Goal: Transaction & Acquisition: Download file/media

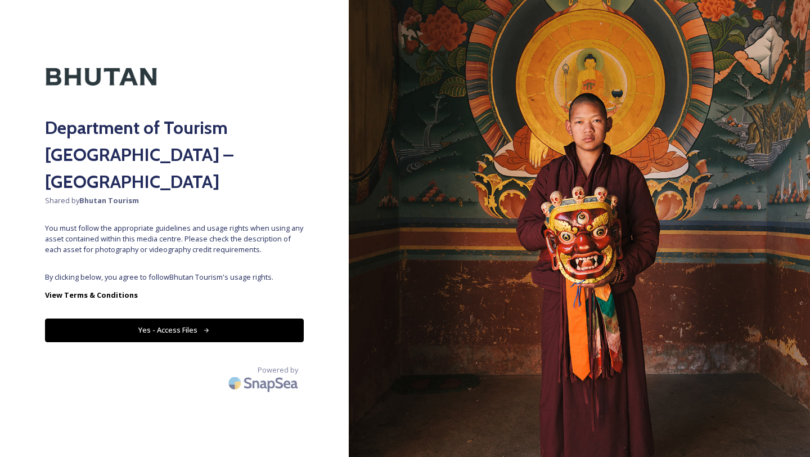
click at [325, 68] on div "Department of Tourism [GEOGRAPHIC_DATA] – Brand Centre Shared by Bhutan Tourism…" at bounding box center [174, 228] width 349 height 367
click at [226, 318] on button "Yes - Access Files" at bounding box center [174, 329] width 259 height 23
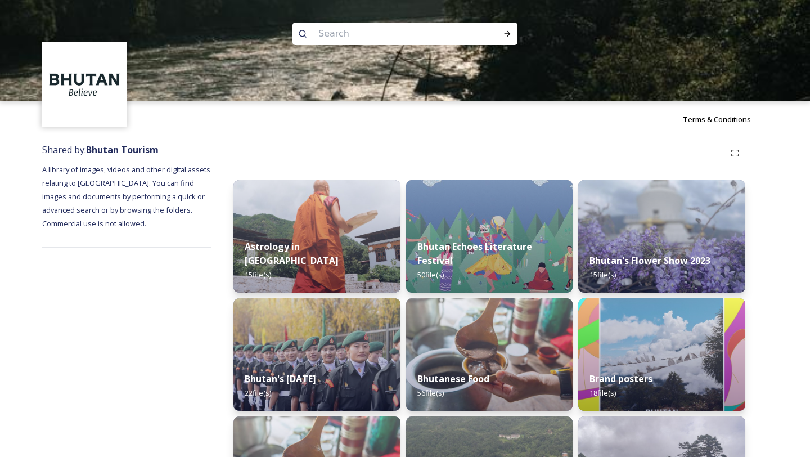
click at [442, 146] on div at bounding box center [405, 151] width 810 height 101
click at [300, 239] on img at bounding box center [317, 236] width 170 height 115
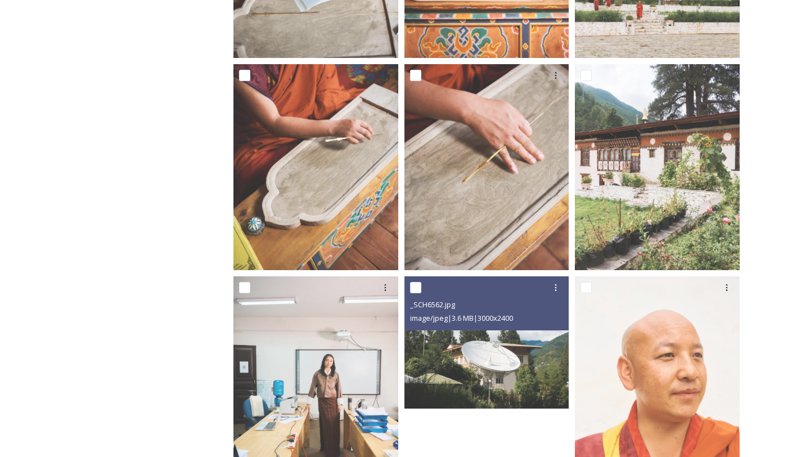
scroll to position [784, 0]
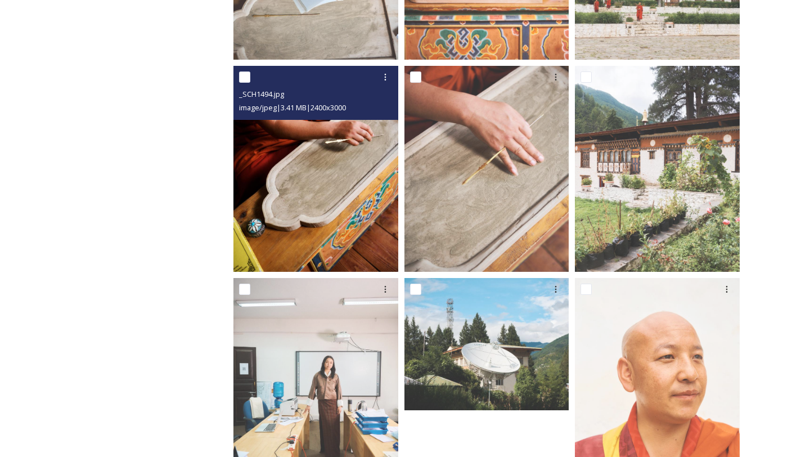
click at [312, 226] on img at bounding box center [316, 169] width 165 height 206
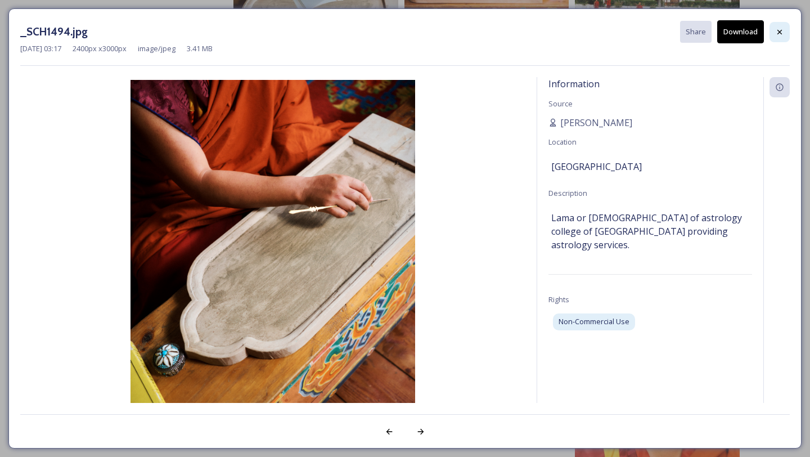
click at [779, 32] on icon at bounding box center [780, 31] width 5 height 5
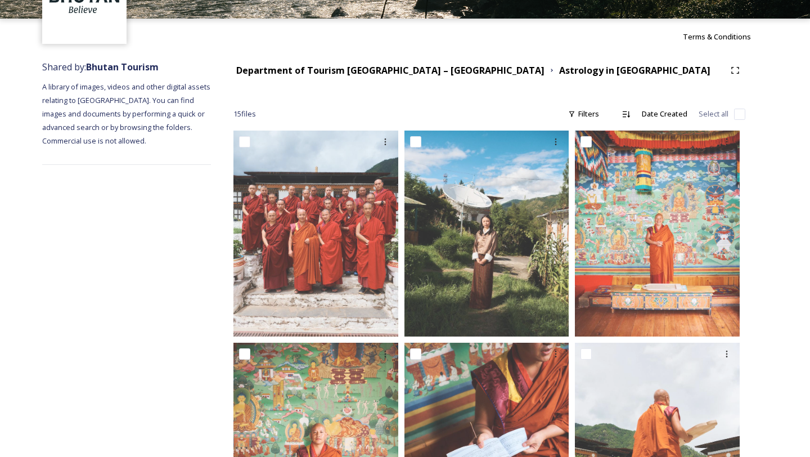
scroll to position [0, 0]
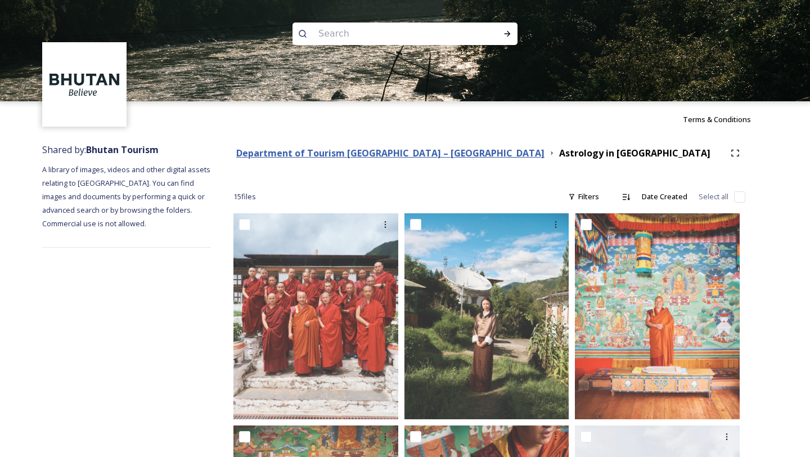
click at [413, 150] on strong "Department of Tourism [GEOGRAPHIC_DATA] – [GEOGRAPHIC_DATA]" at bounding box center [390, 153] width 308 height 12
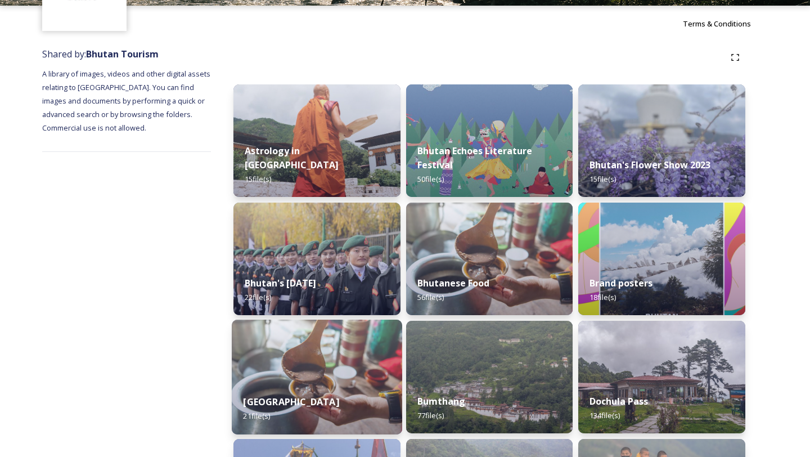
scroll to position [101, 0]
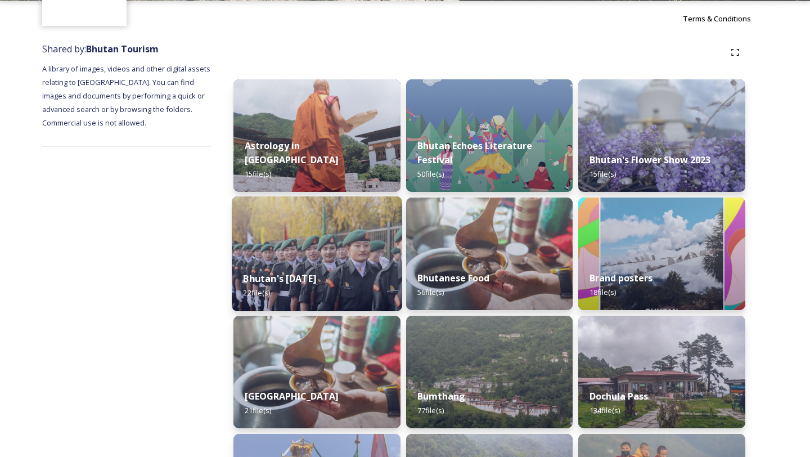
click at [340, 289] on div "Bhutan's [DATE] 22 file(s)" at bounding box center [317, 285] width 170 height 51
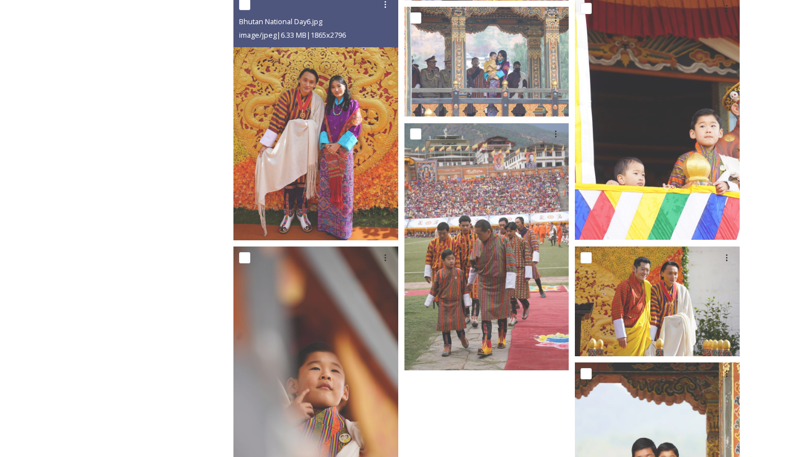
scroll to position [1116, 0]
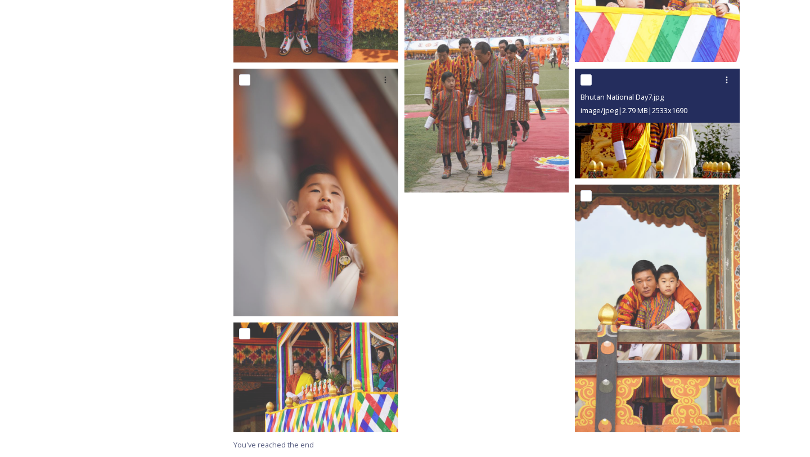
click at [633, 142] on img at bounding box center [657, 124] width 165 height 110
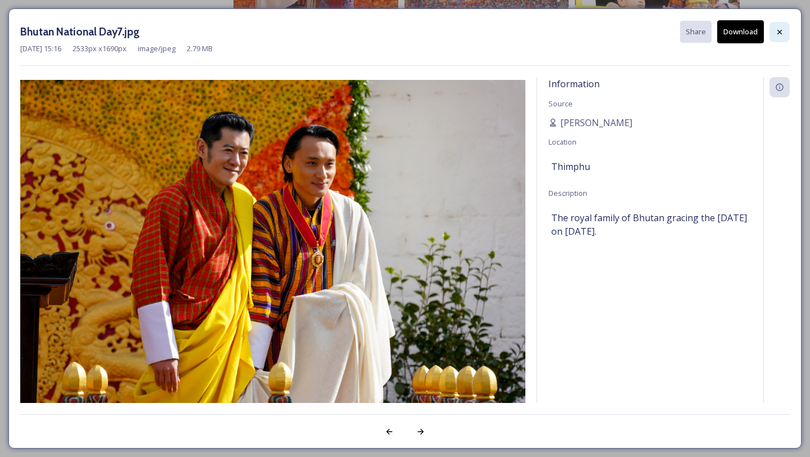
click at [779, 28] on icon at bounding box center [779, 32] width 9 height 9
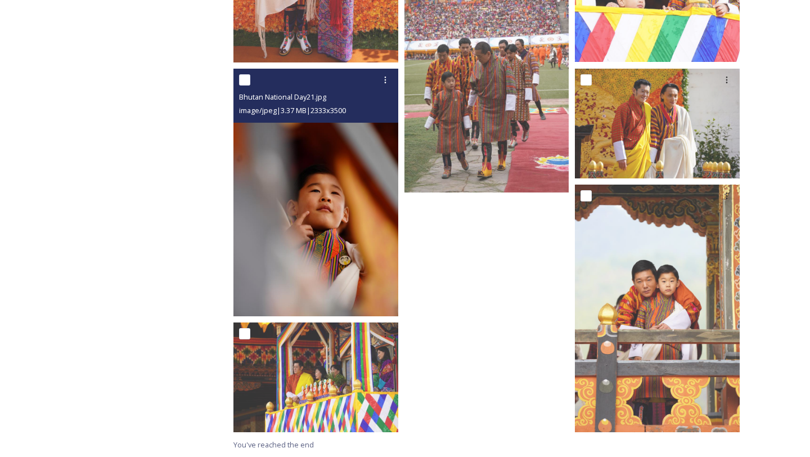
click at [286, 231] on img at bounding box center [316, 193] width 165 height 248
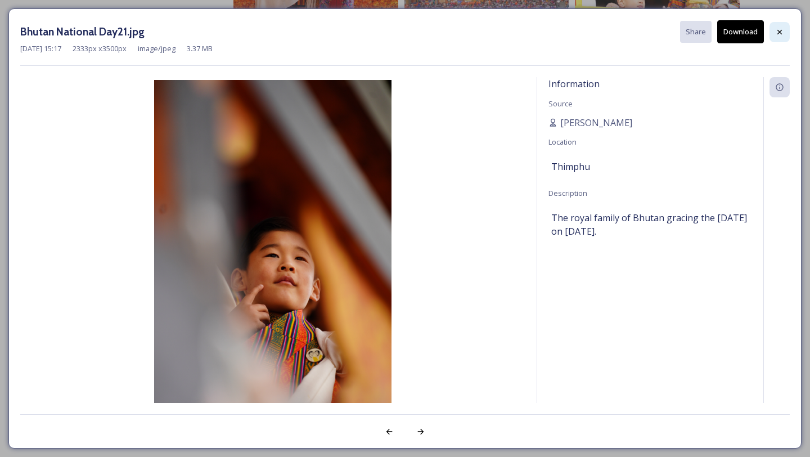
click at [779, 30] on icon at bounding box center [780, 31] width 5 height 5
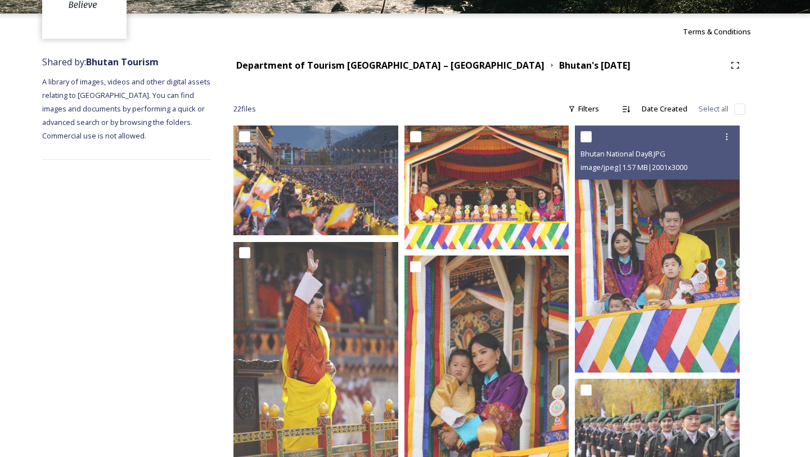
scroll to position [0, 0]
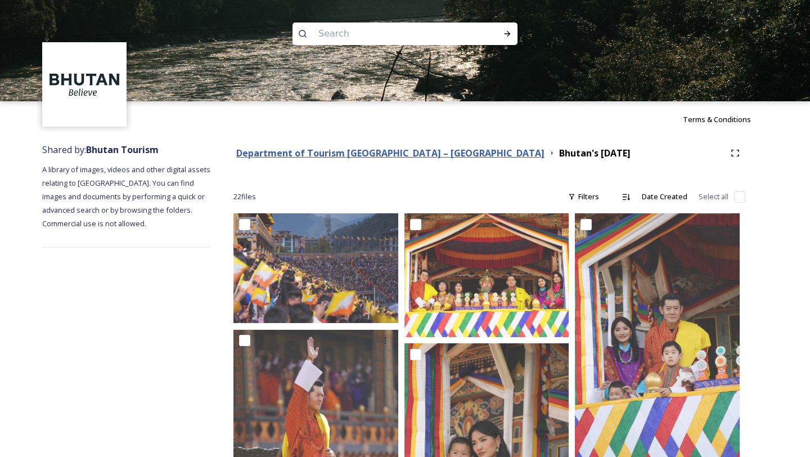
click at [385, 156] on strong "Department of Tourism [GEOGRAPHIC_DATA] – [GEOGRAPHIC_DATA]" at bounding box center [390, 153] width 308 height 12
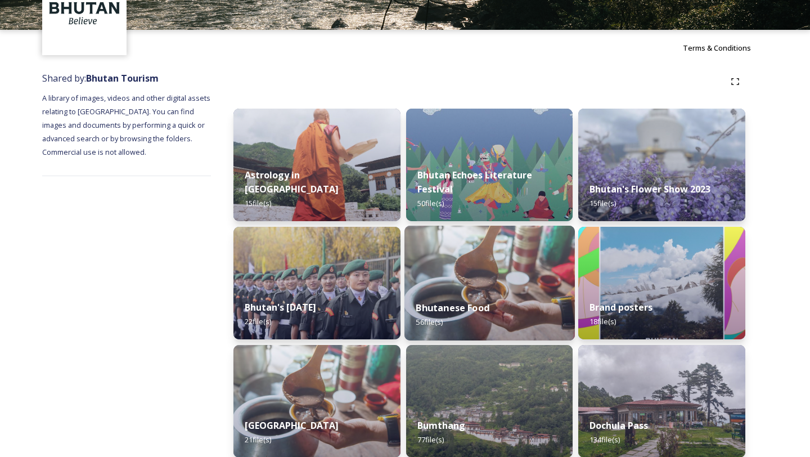
scroll to position [74, 0]
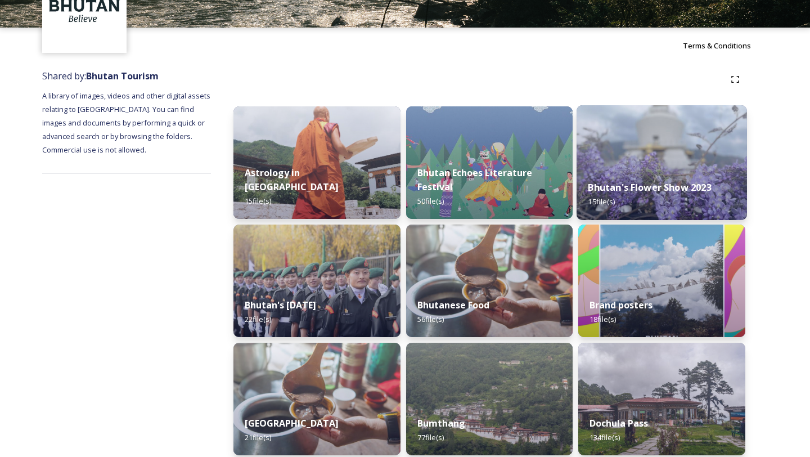
click at [621, 163] on img at bounding box center [662, 162] width 170 height 115
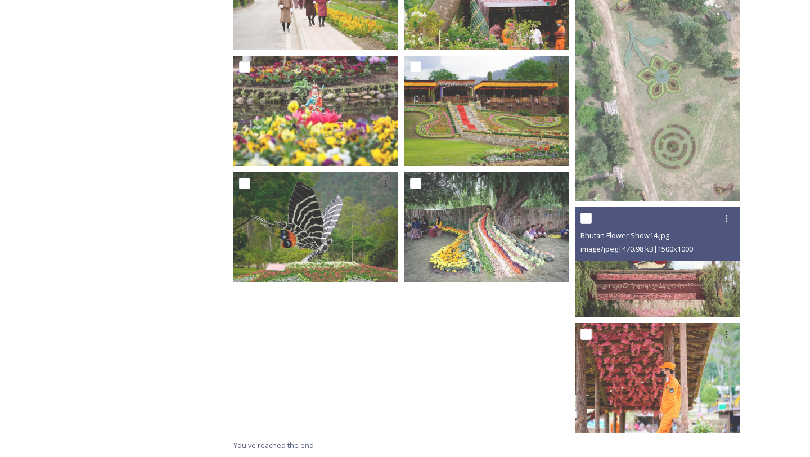
scroll to position [505, 0]
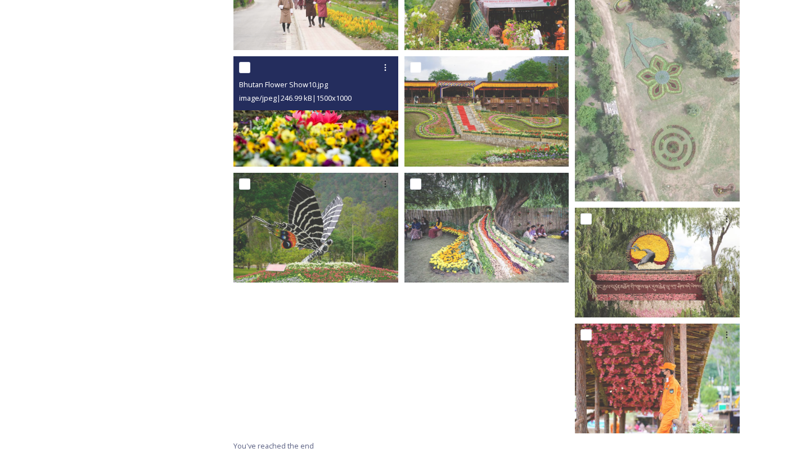
click at [344, 146] on img at bounding box center [316, 111] width 165 height 110
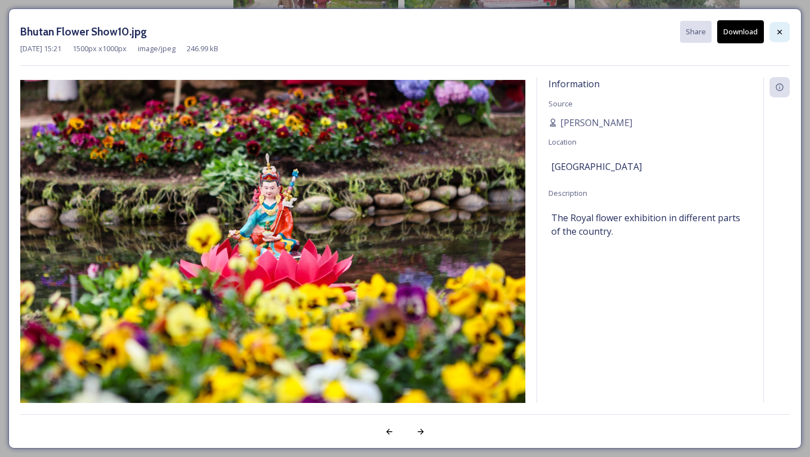
click at [780, 28] on icon at bounding box center [779, 32] width 9 height 9
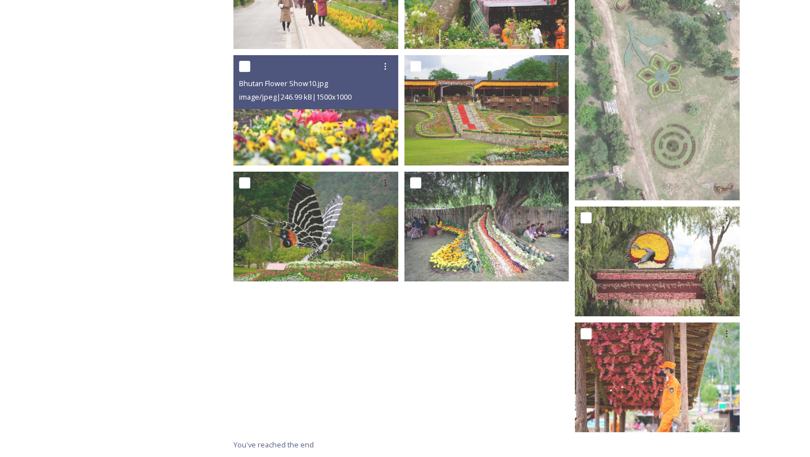
scroll to position [0, 0]
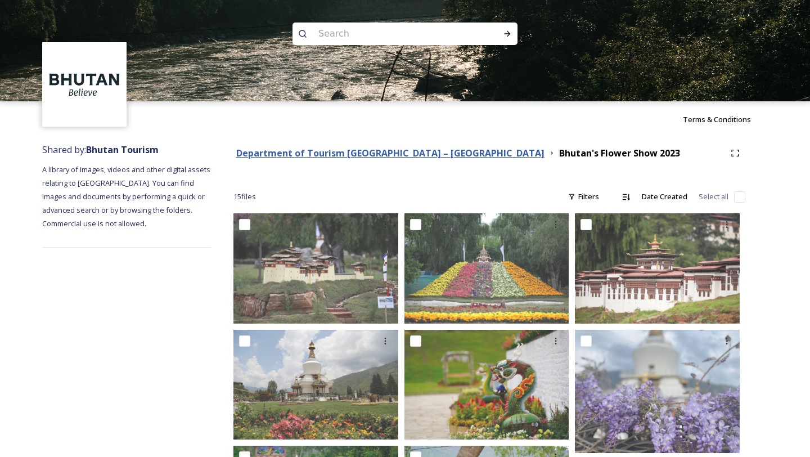
click at [400, 155] on strong "Department of Tourism [GEOGRAPHIC_DATA] – [GEOGRAPHIC_DATA]" at bounding box center [390, 153] width 308 height 12
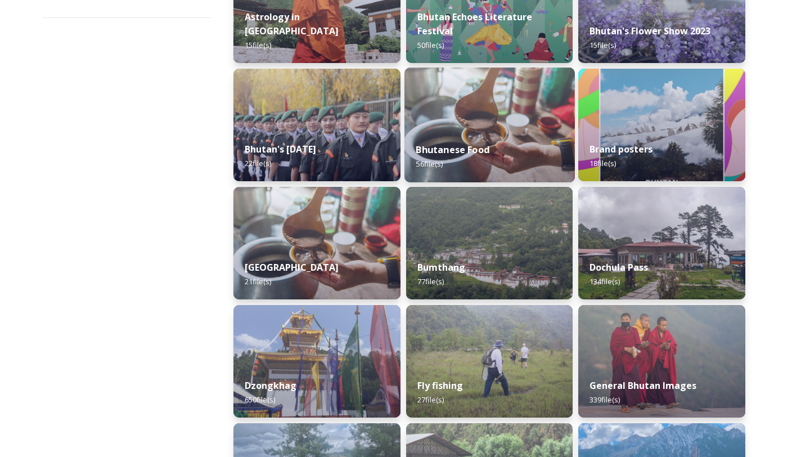
scroll to position [231, 0]
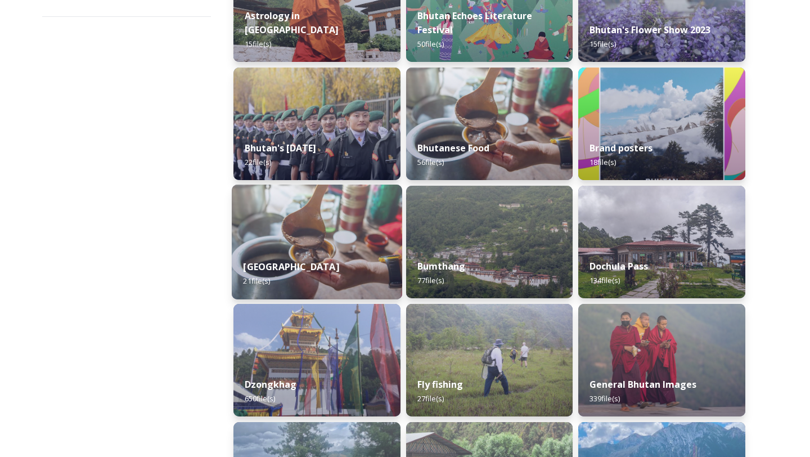
click at [370, 234] on img at bounding box center [317, 242] width 170 height 115
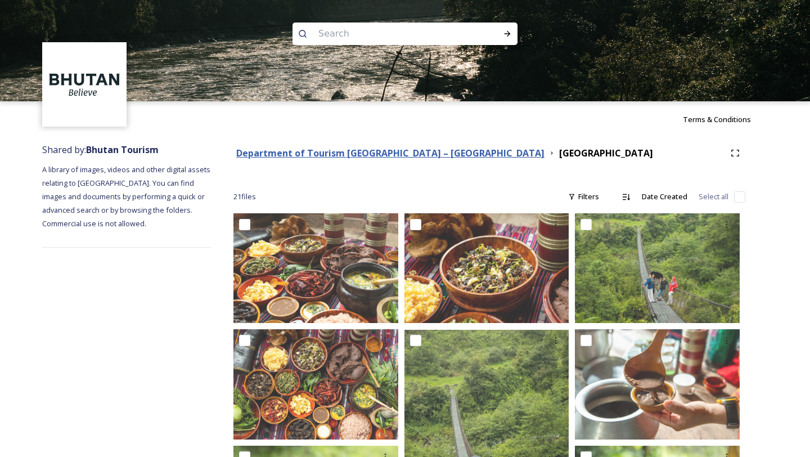
click at [329, 151] on strong "Department of Tourism [GEOGRAPHIC_DATA] – [GEOGRAPHIC_DATA]" at bounding box center [390, 153] width 308 height 12
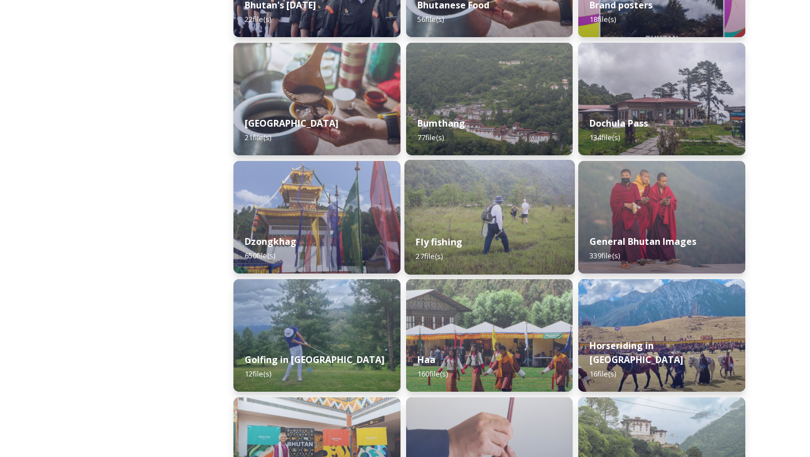
scroll to position [374, 0]
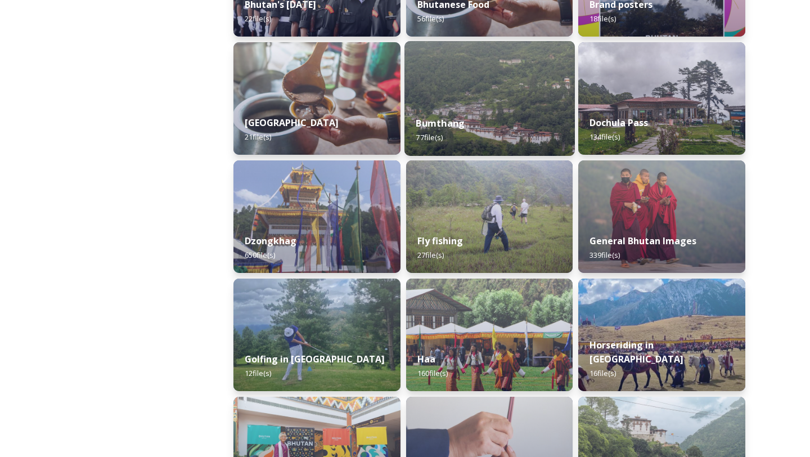
click at [522, 88] on img at bounding box center [490, 98] width 170 height 115
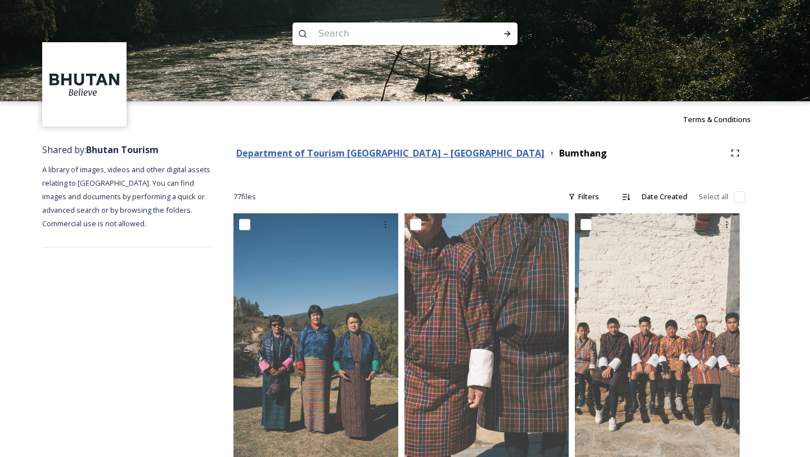
click at [406, 148] on strong "Department of Tourism [GEOGRAPHIC_DATA] – [GEOGRAPHIC_DATA]" at bounding box center [390, 153] width 308 height 12
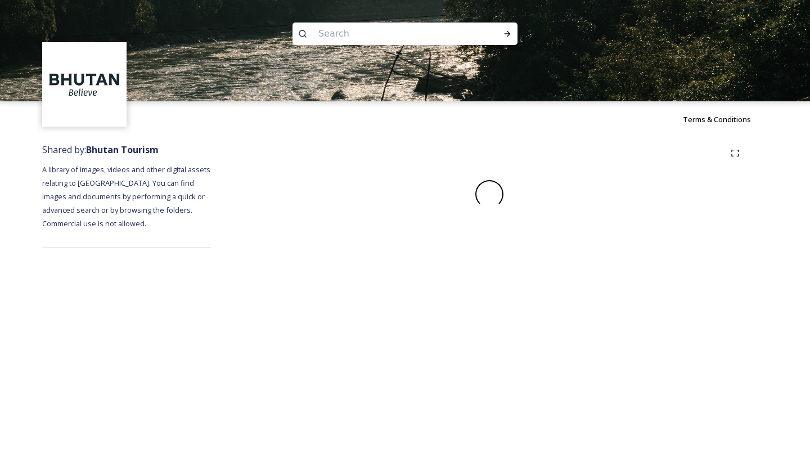
click at [405, 159] on div at bounding box center [490, 153] width 512 height 20
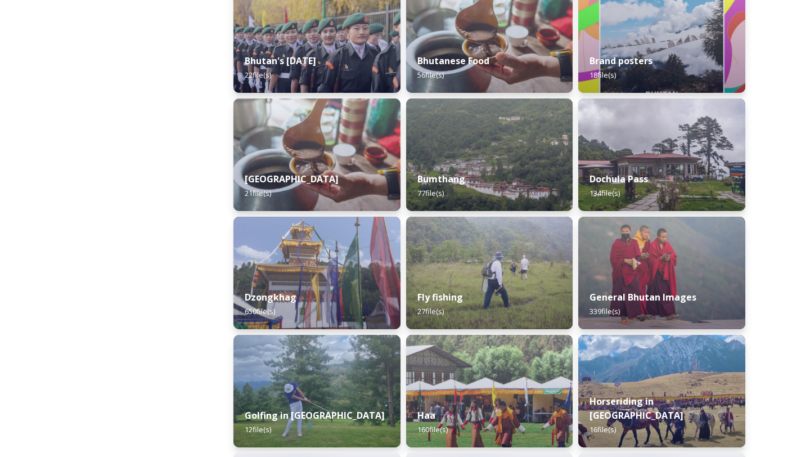
scroll to position [324, 0]
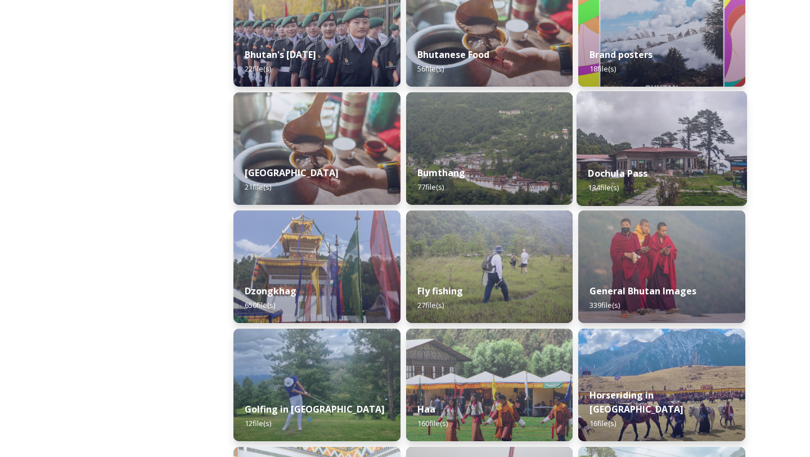
click at [702, 112] on img at bounding box center [662, 148] width 170 height 115
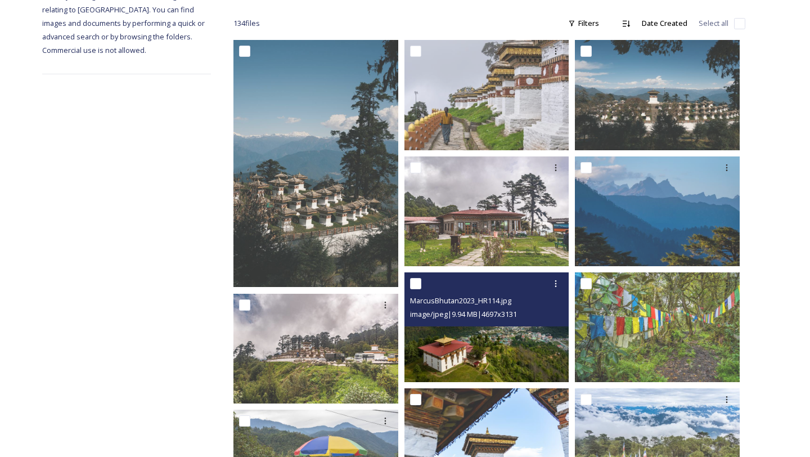
scroll to position [164, 0]
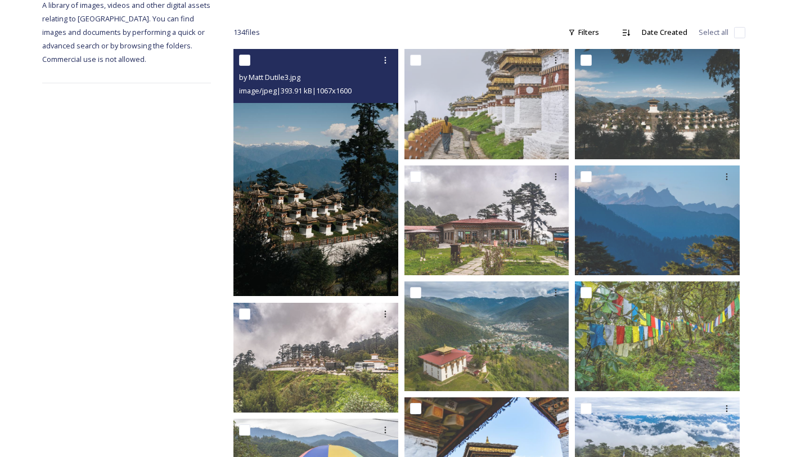
click at [340, 215] on img at bounding box center [316, 172] width 165 height 247
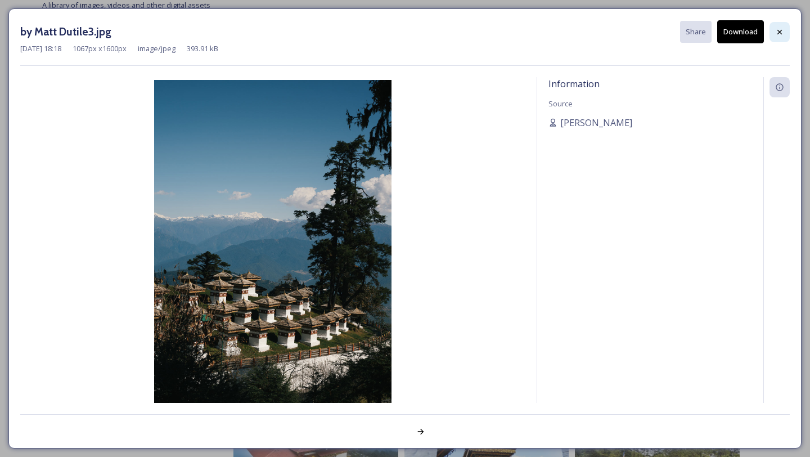
click at [779, 34] on icon at bounding box center [779, 32] width 9 height 9
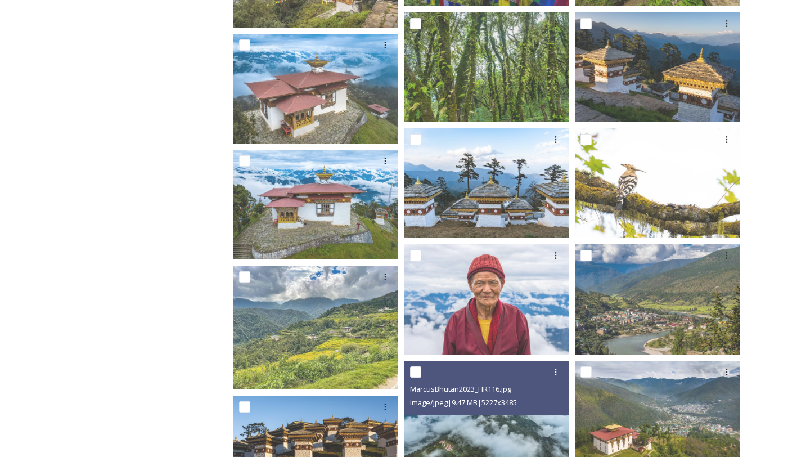
scroll to position [783, 0]
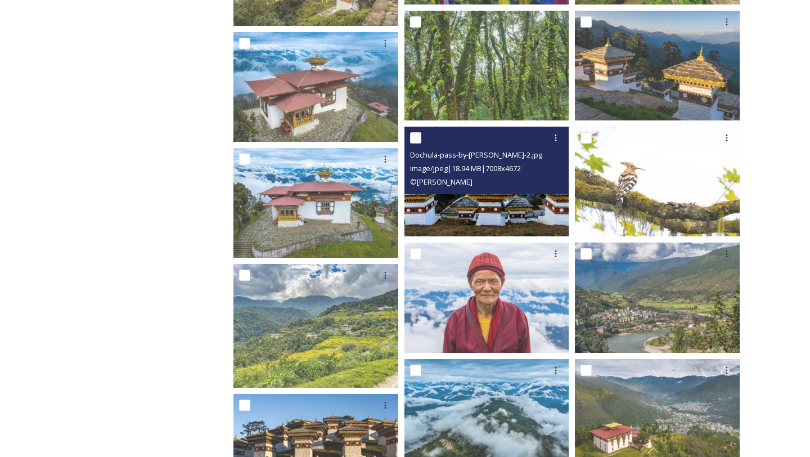
click at [490, 186] on div "© [PERSON_NAME]" at bounding box center [488, 182] width 156 height 14
click at [492, 206] on img at bounding box center [487, 182] width 165 height 110
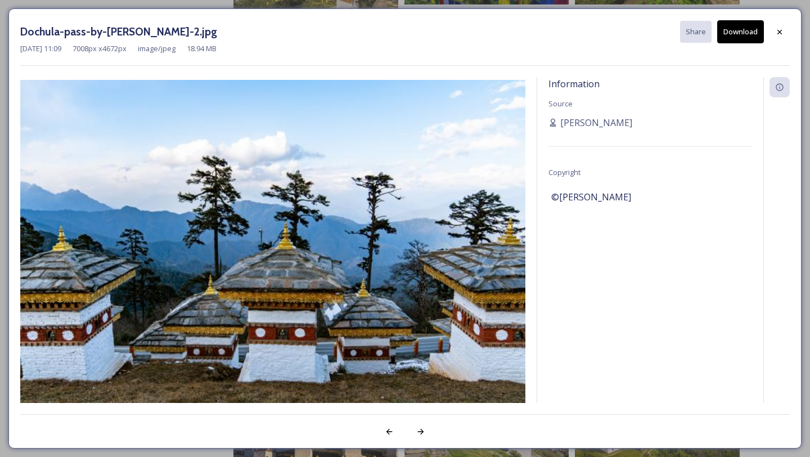
click at [492, 206] on img at bounding box center [272, 248] width 505 height 337
click at [777, 32] on icon at bounding box center [779, 32] width 9 height 9
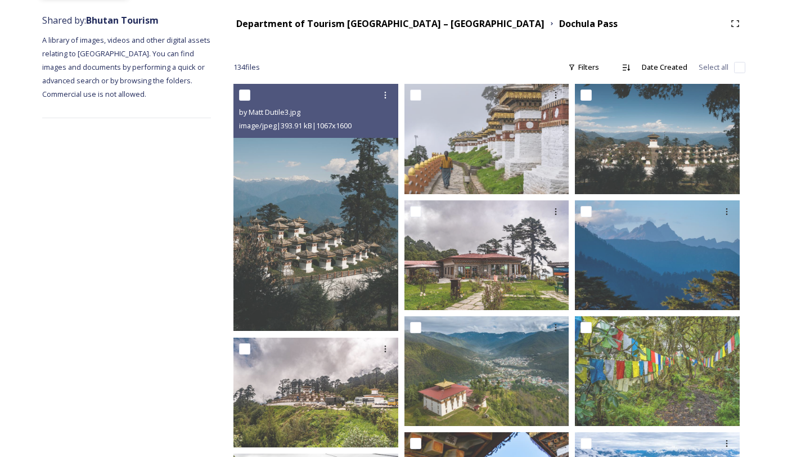
scroll to position [0, 0]
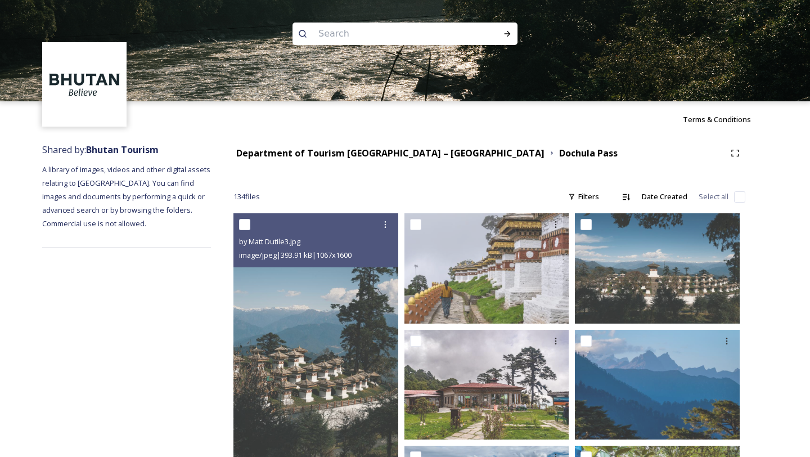
click at [392, 146] on div "Department of Tourism [GEOGRAPHIC_DATA] – [GEOGRAPHIC_DATA]" at bounding box center [390, 153] width 308 height 14
click at [388, 155] on strong "Department of Tourism [GEOGRAPHIC_DATA] – [GEOGRAPHIC_DATA]" at bounding box center [390, 153] width 308 height 12
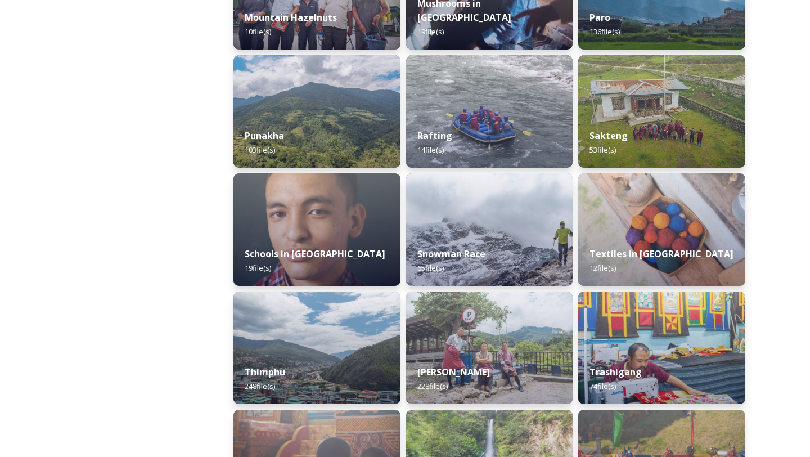
scroll to position [1074, 0]
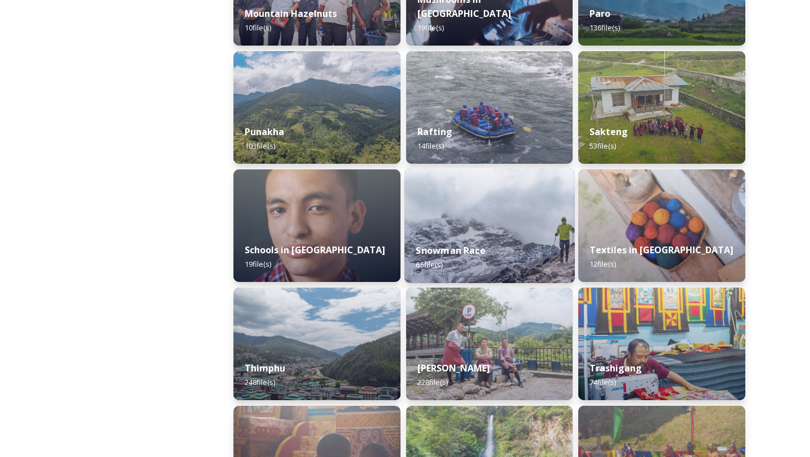
click at [463, 211] on img at bounding box center [490, 225] width 170 height 115
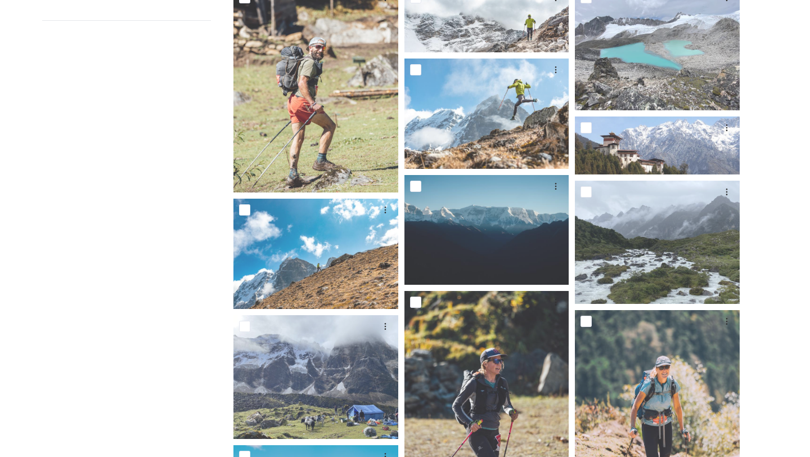
scroll to position [198, 0]
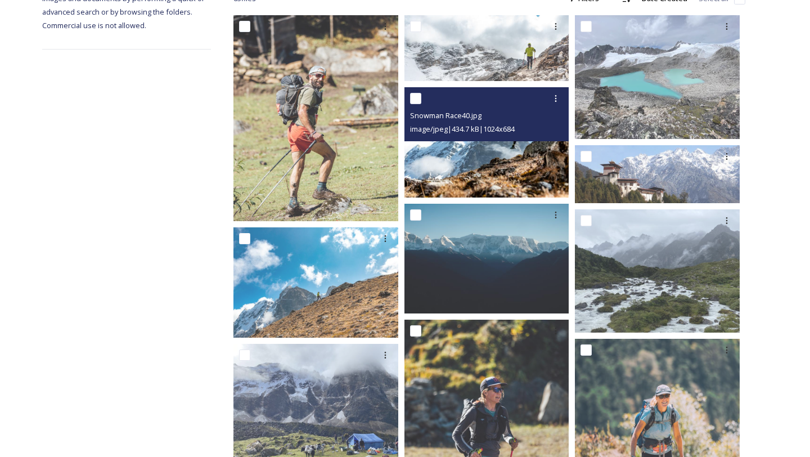
click at [518, 161] on img at bounding box center [487, 142] width 165 height 110
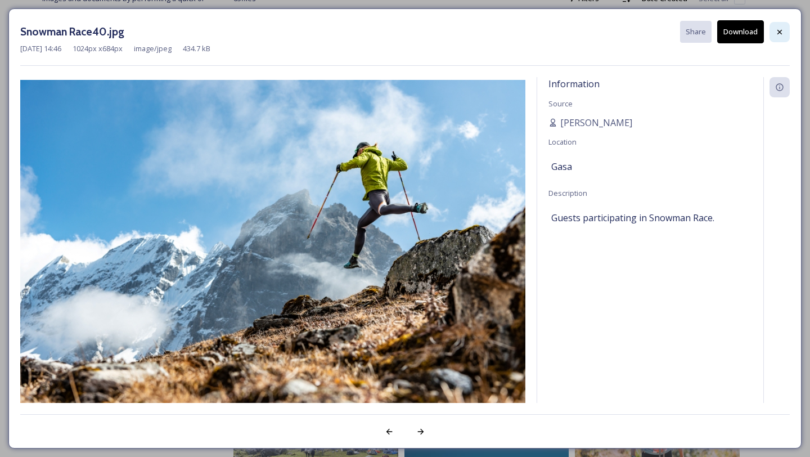
click at [782, 32] on icon at bounding box center [779, 32] width 9 height 9
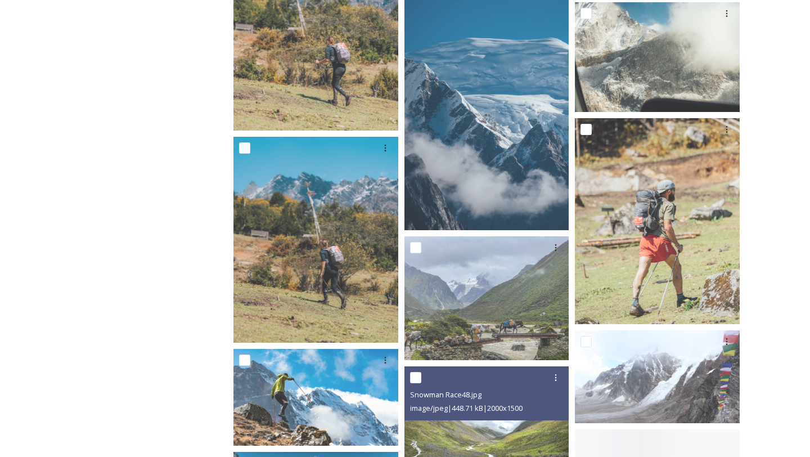
scroll to position [748, 0]
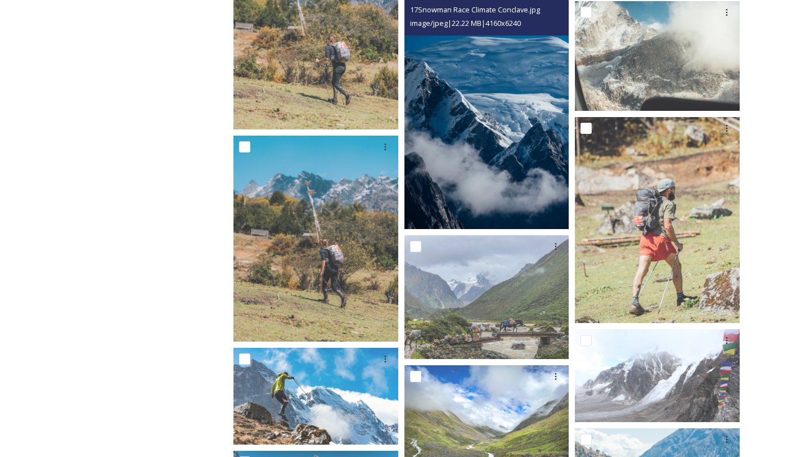
click at [503, 213] on img at bounding box center [487, 105] width 165 height 248
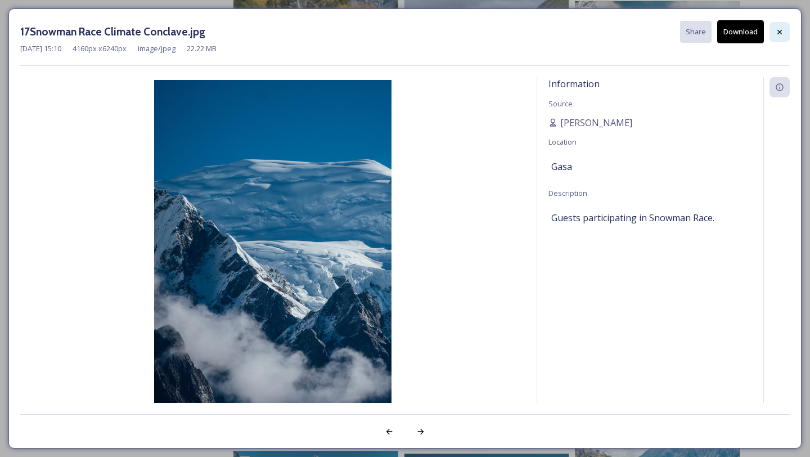
click at [779, 29] on icon at bounding box center [779, 32] width 9 height 9
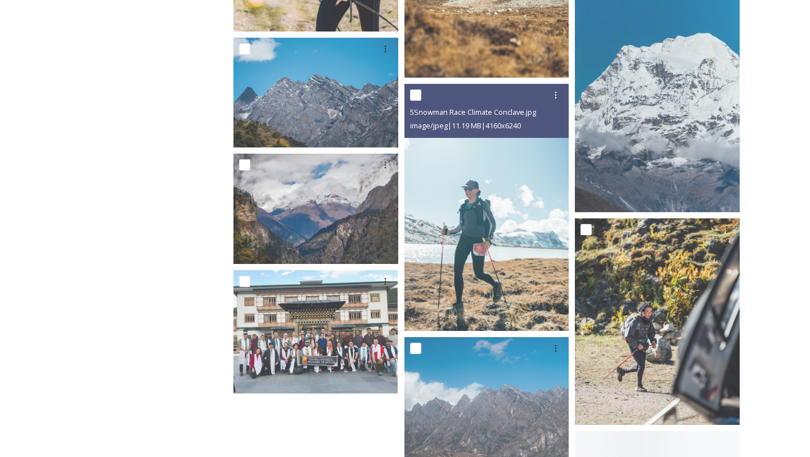
scroll to position [3259, 0]
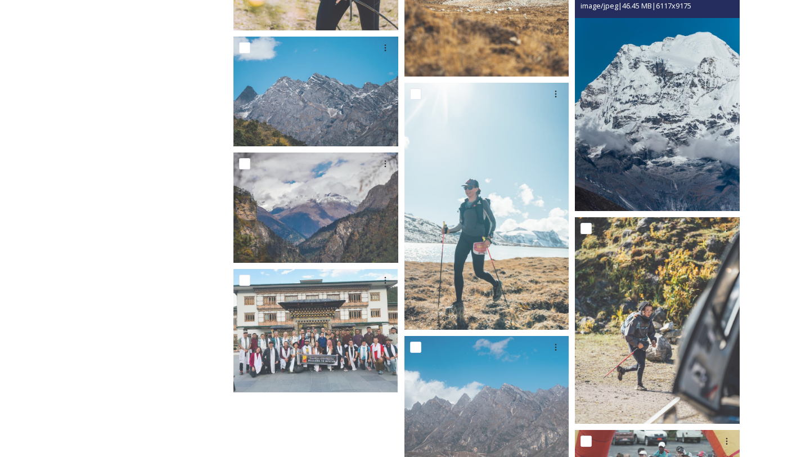
click at [658, 155] on img at bounding box center [657, 88] width 165 height 248
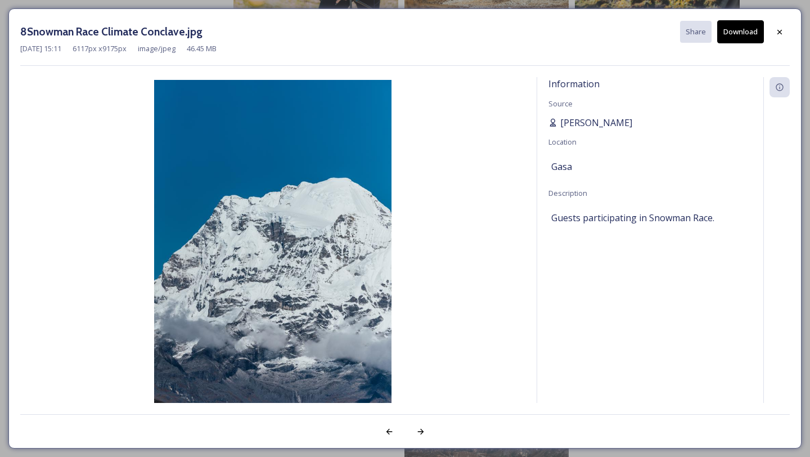
click at [579, 120] on span "[PERSON_NAME]" at bounding box center [596, 123] width 72 height 14
click at [578, 120] on span "[PERSON_NAME]" at bounding box center [596, 123] width 72 height 14
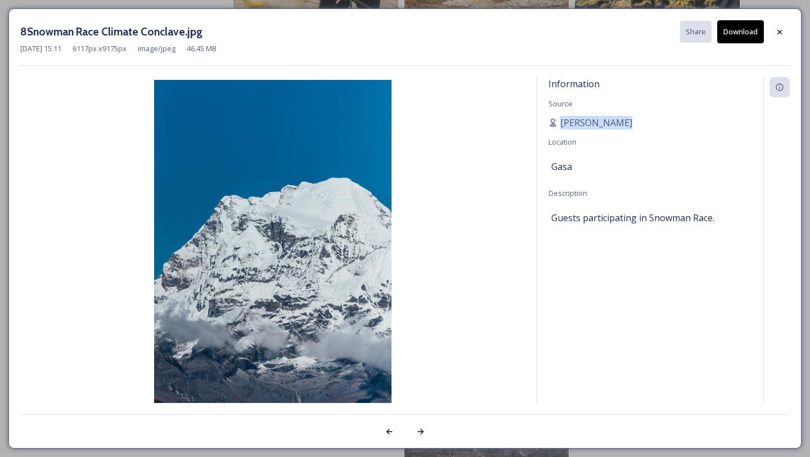
click at [733, 34] on button "Download" at bounding box center [740, 31] width 47 height 23
click at [505, 212] on img at bounding box center [272, 258] width 505 height 356
click at [542, 59] on div "8Snowman Race Climate Conclave.jpg Share Download [DATE] 15:11 6117 px x 9175 p…" at bounding box center [405, 43] width 770 height 46
click at [777, 26] on div at bounding box center [780, 32] width 20 height 20
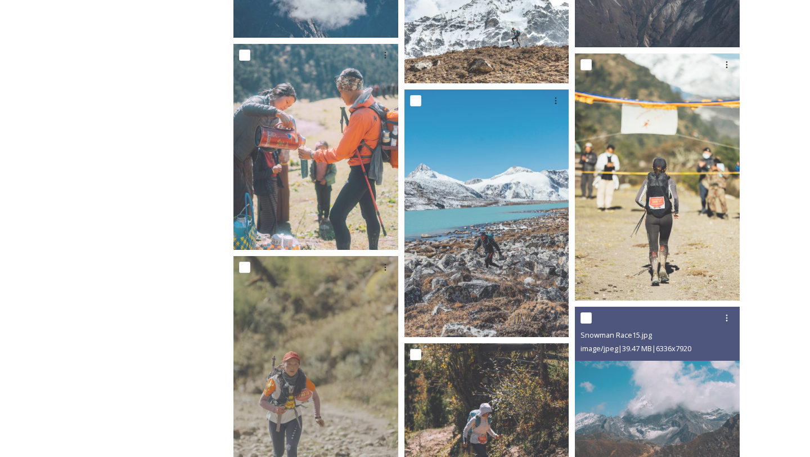
scroll to position [2320, 0]
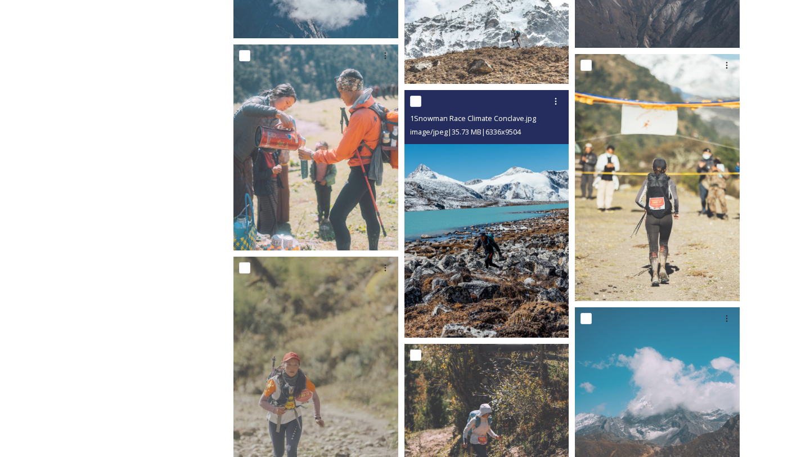
click at [496, 259] on img at bounding box center [487, 214] width 165 height 248
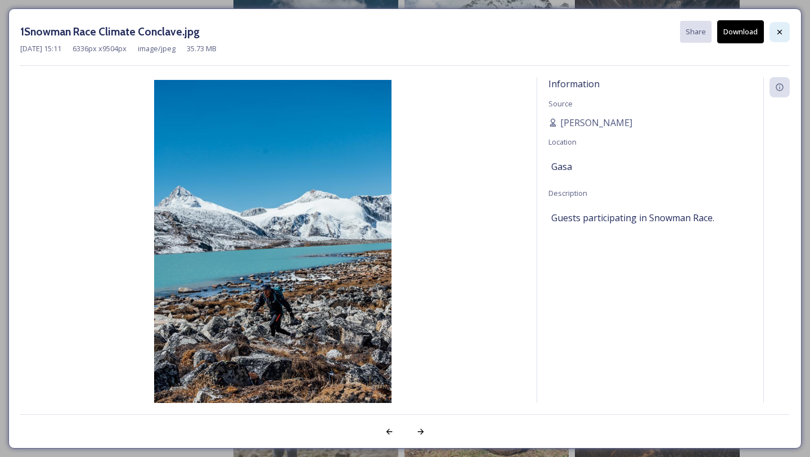
click at [780, 30] on icon at bounding box center [779, 32] width 9 height 9
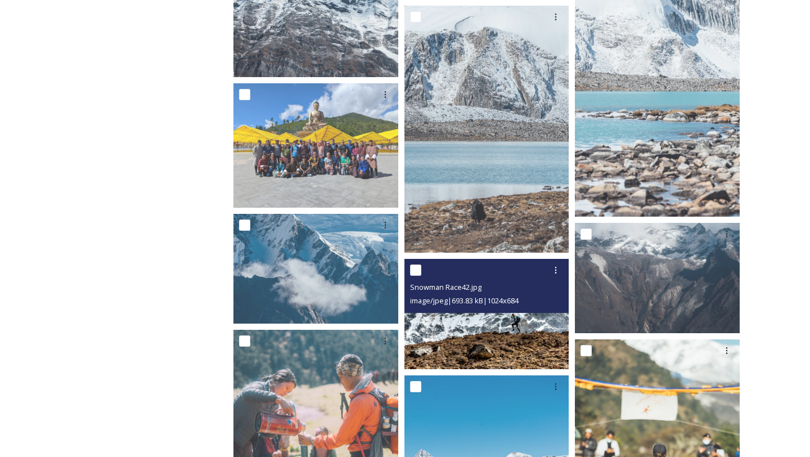
scroll to position [2034, 0]
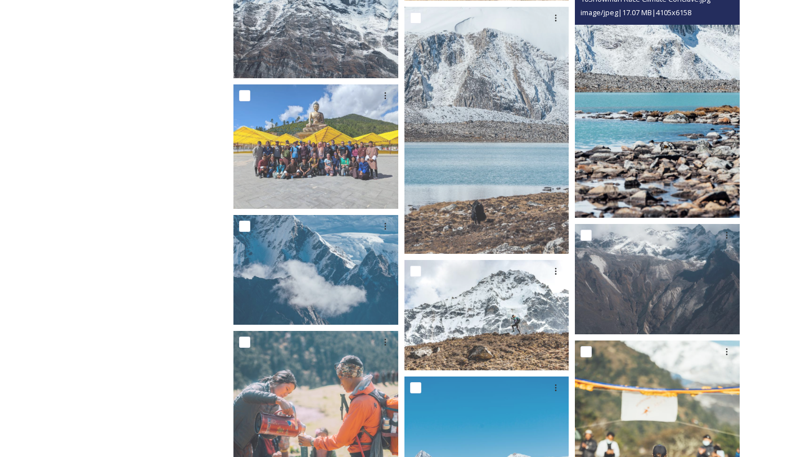
click at [630, 145] on img at bounding box center [657, 95] width 165 height 248
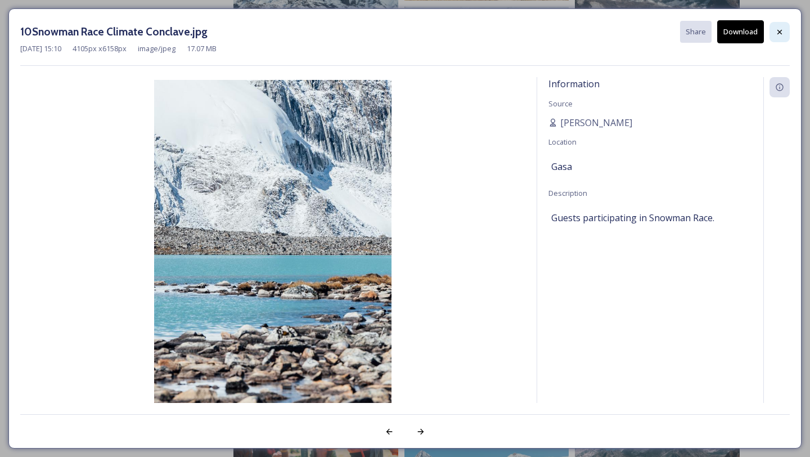
click at [777, 23] on div at bounding box center [780, 32] width 20 height 20
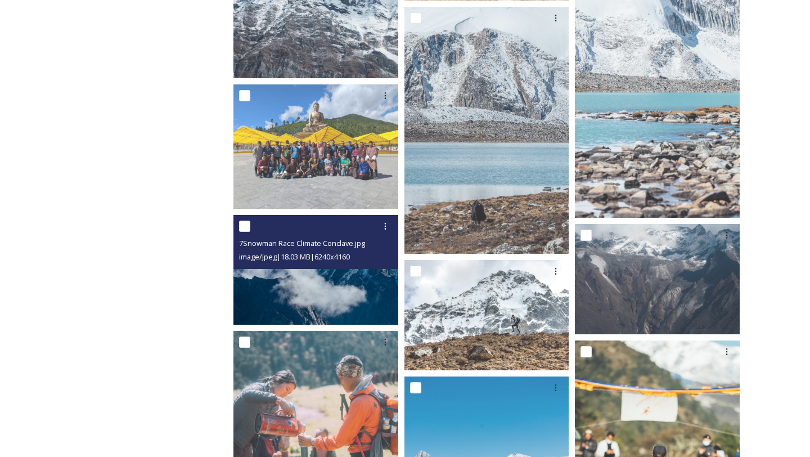
click at [341, 280] on img at bounding box center [316, 270] width 165 height 110
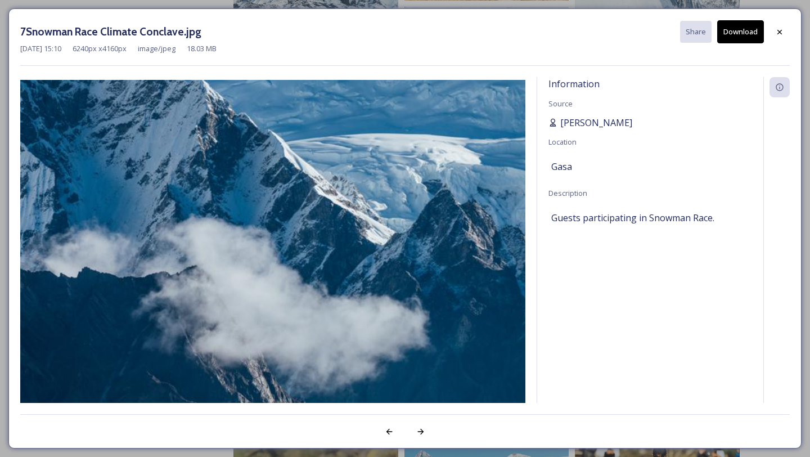
click at [596, 118] on span "[PERSON_NAME]" at bounding box center [596, 123] width 72 height 14
click at [731, 37] on button "Download" at bounding box center [740, 31] width 47 height 23
click at [775, 30] on div at bounding box center [780, 32] width 20 height 20
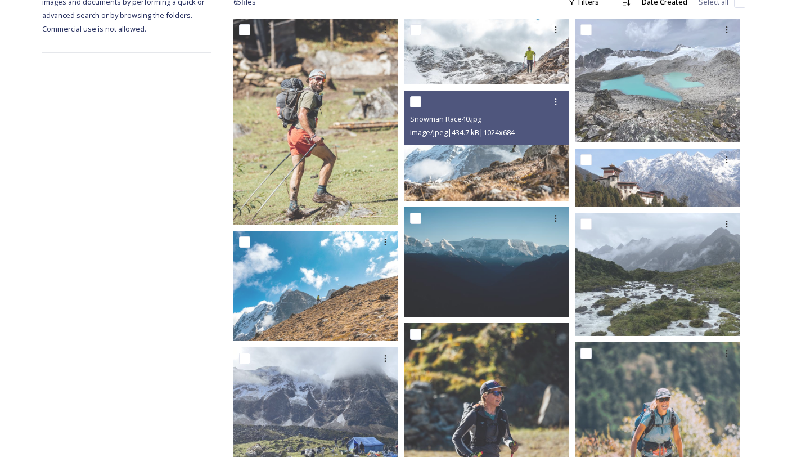
scroll to position [170, 0]
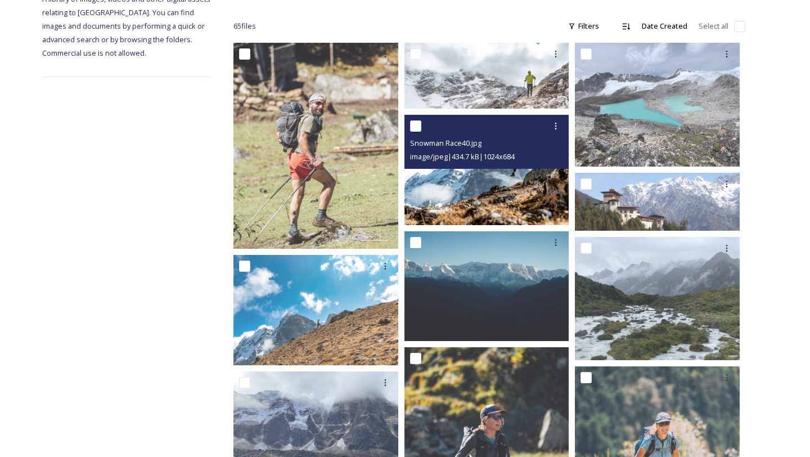
click at [508, 212] on img at bounding box center [487, 170] width 165 height 110
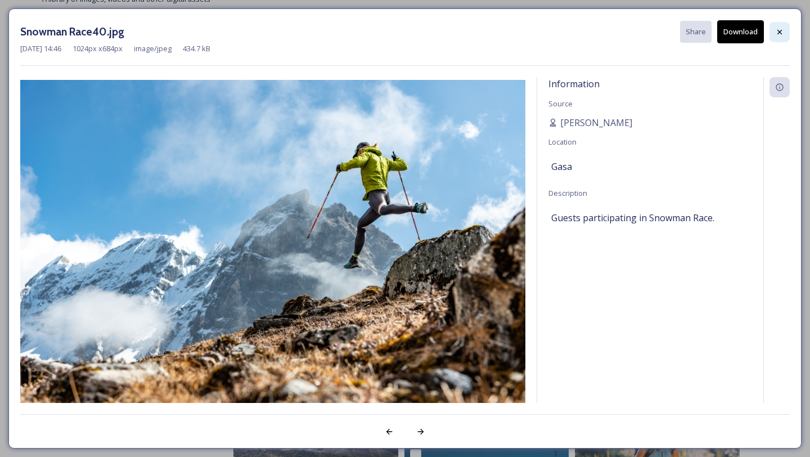
click at [781, 33] on icon at bounding box center [780, 31] width 5 height 5
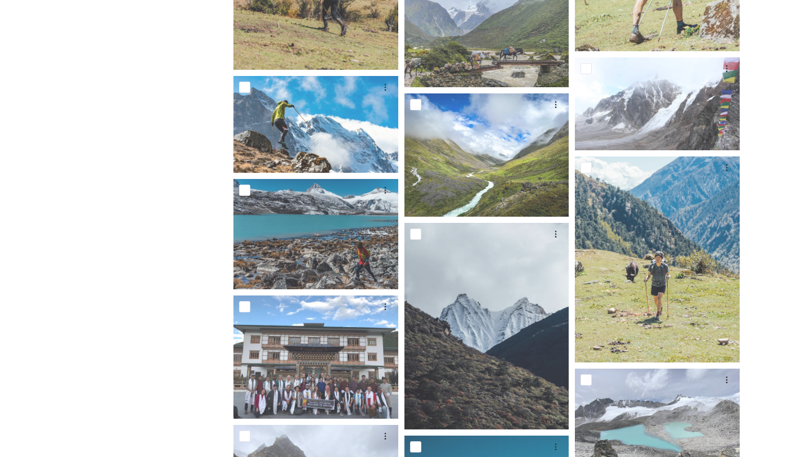
scroll to position [1033, 0]
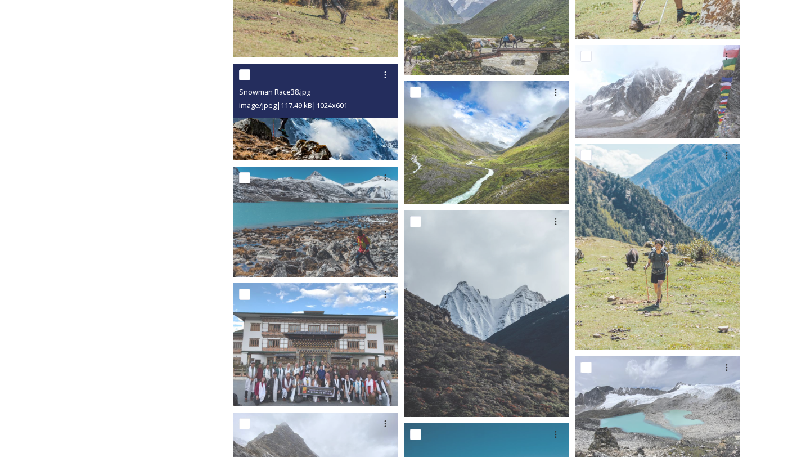
click at [331, 136] on img at bounding box center [316, 112] width 165 height 97
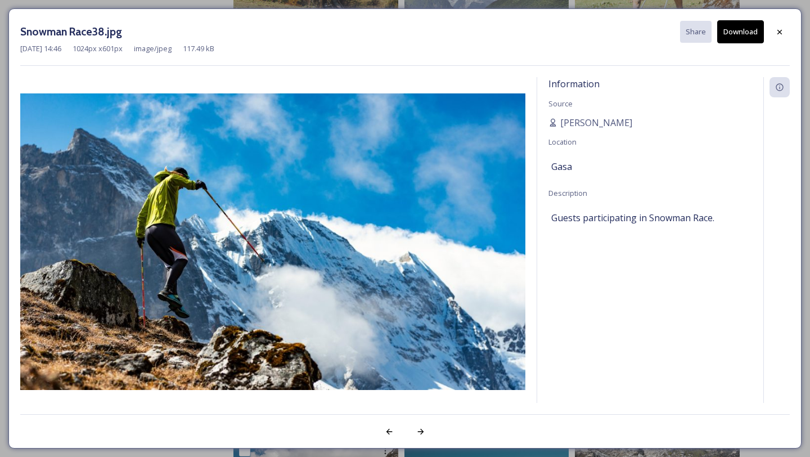
click at [737, 39] on button "Download" at bounding box center [740, 31] width 47 height 23
click at [788, 29] on div at bounding box center [780, 32] width 20 height 20
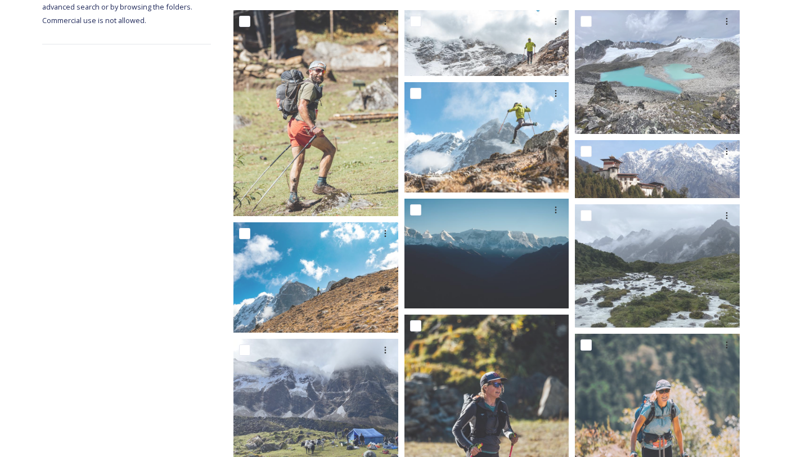
scroll to position [0, 0]
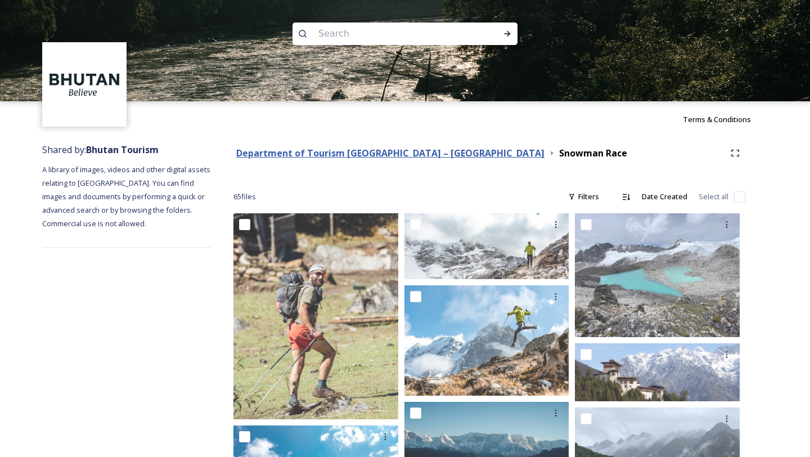
click at [435, 155] on strong "Department of Tourism [GEOGRAPHIC_DATA] – [GEOGRAPHIC_DATA]" at bounding box center [390, 153] width 308 height 12
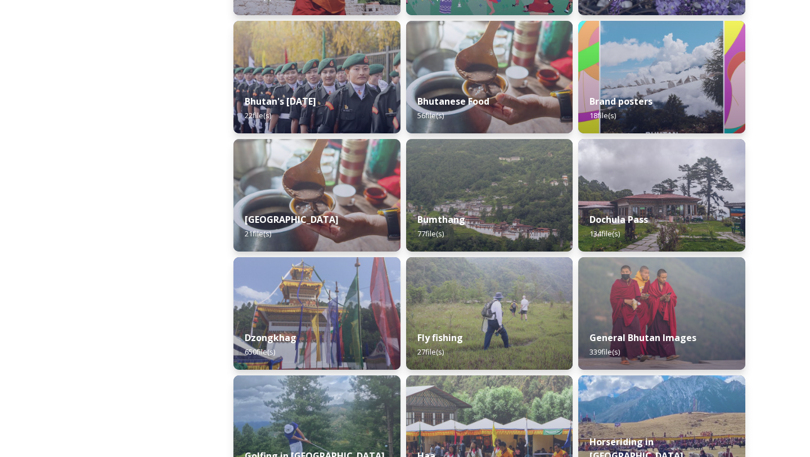
scroll to position [279, 0]
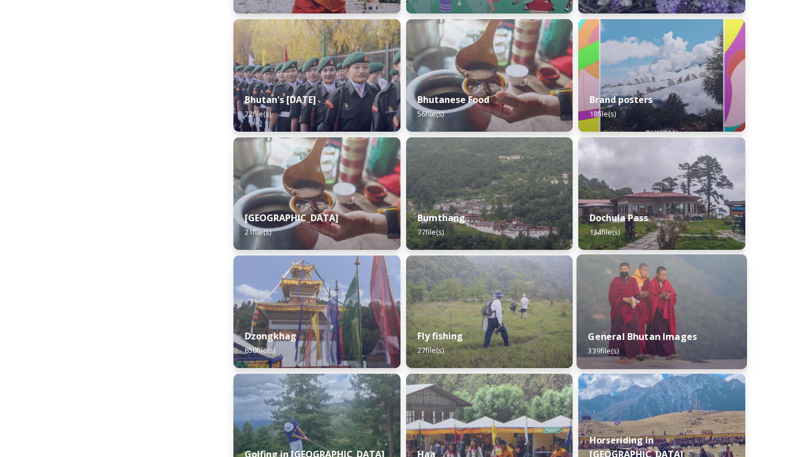
click at [671, 309] on img at bounding box center [662, 311] width 170 height 115
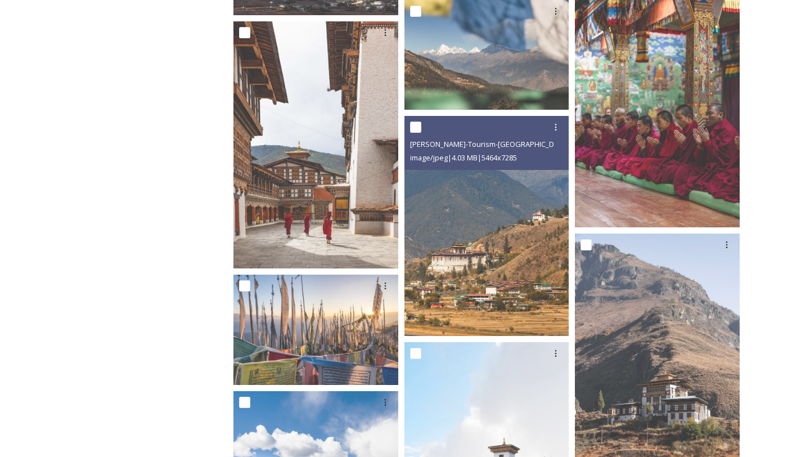
scroll to position [593, 0]
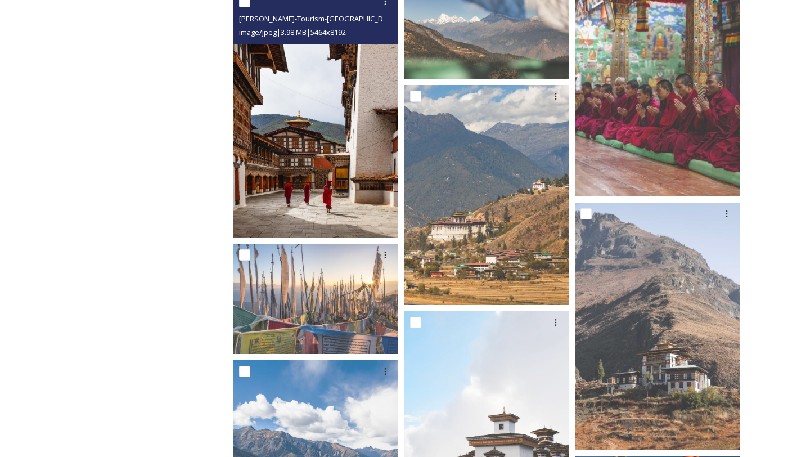
click at [342, 149] on img at bounding box center [316, 113] width 165 height 247
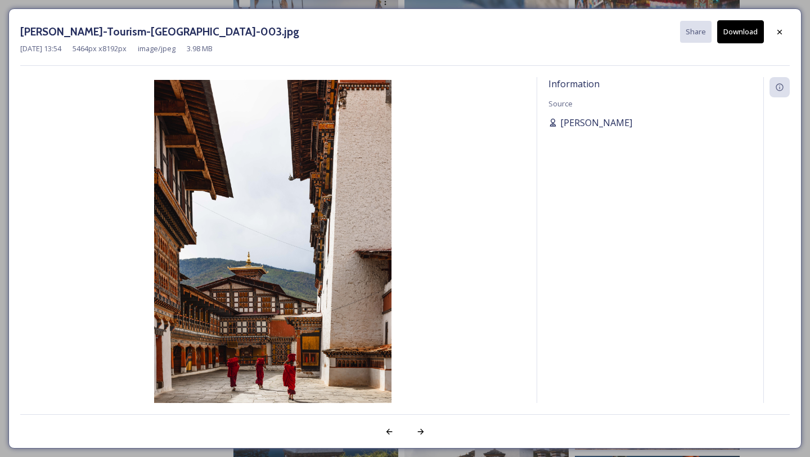
click at [604, 123] on span "[PERSON_NAME]" at bounding box center [596, 123] width 72 height 14
click at [596, 122] on span "[PERSON_NAME]" at bounding box center [596, 123] width 72 height 14
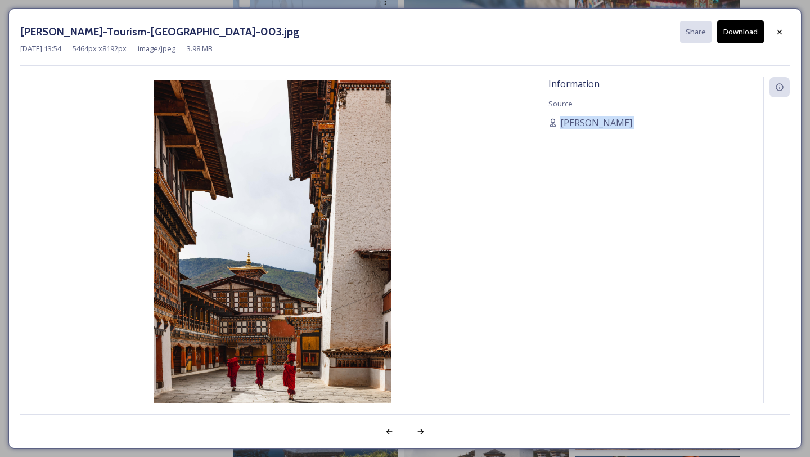
click at [741, 33] on button "Download" at bounding box center [740, 31] width 47 height 23
click at [783, 28] on icon at bounding box center [779, 32] width 9 height 9
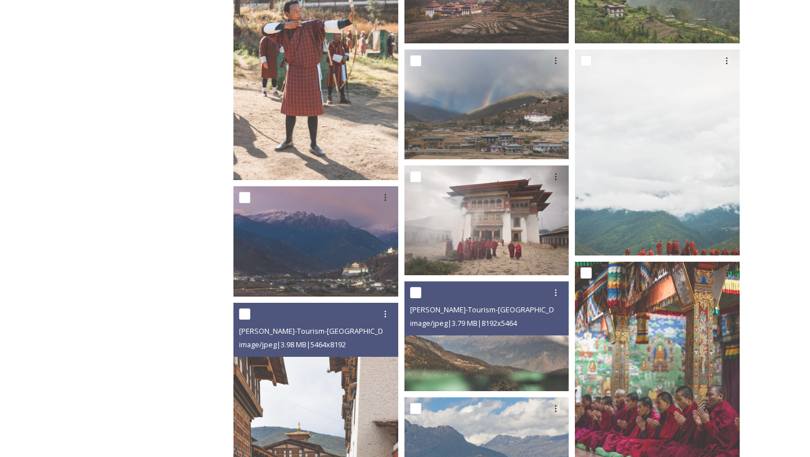
scroll to position [268, 0]
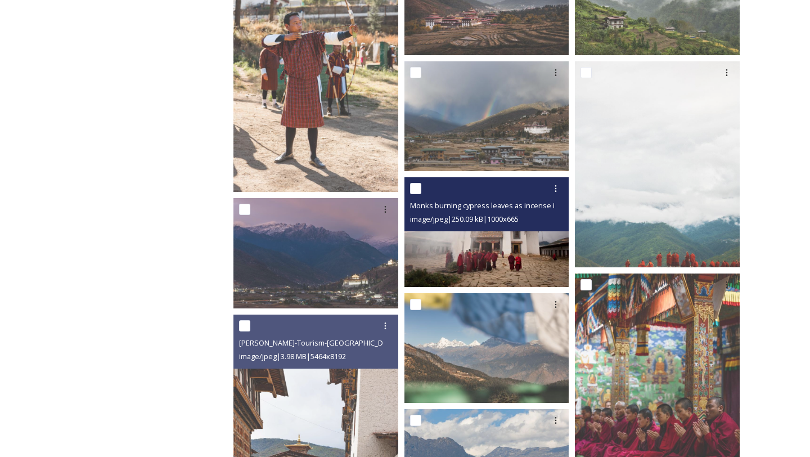
click at [500, 261] on img at bounding box center [487, 232] width 165 height 110
